Goal: Task Accomplishment & Management: Manage account settings

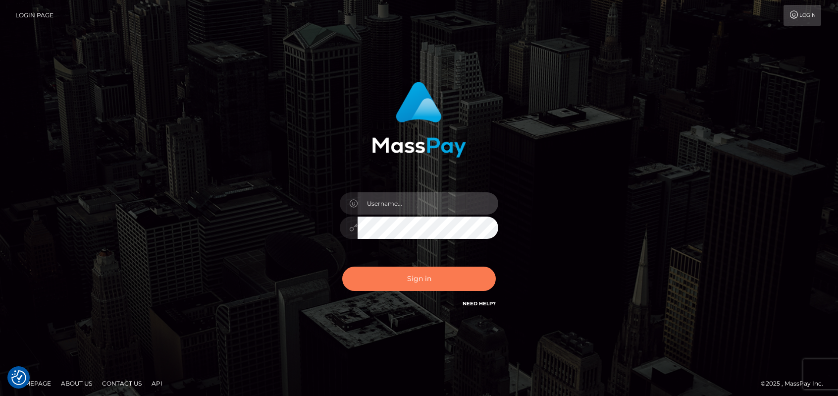
type input "emmy.navach"
click at [420, 281] on button "Sign in" at bounding box center [419, 279] width 154 height 24
type input "emmy.navach"
click at [427, 280] on button "Sign in" at bounding box center [419, 279] width 154 height 24
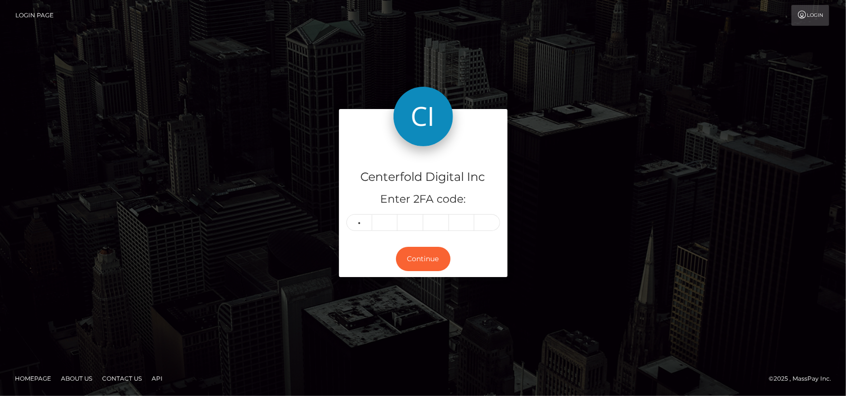
type input "8"
type input "7"
type input "3"
type input "8"
type input "4"
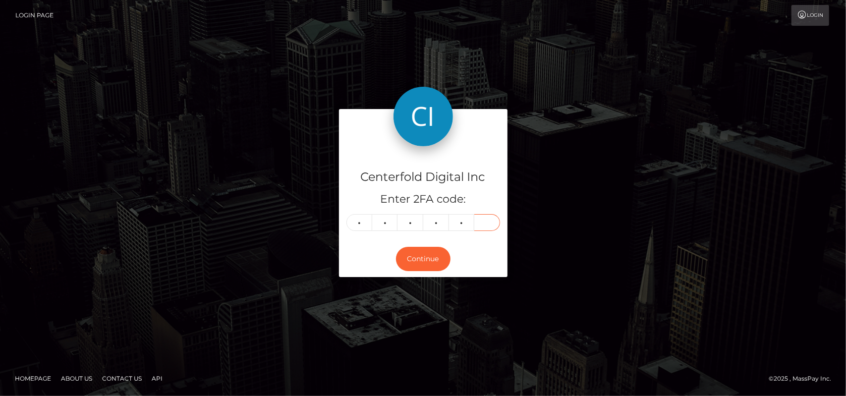
type input "7"
